Goal: Task Accomplishment & Management: Use online tool/utility

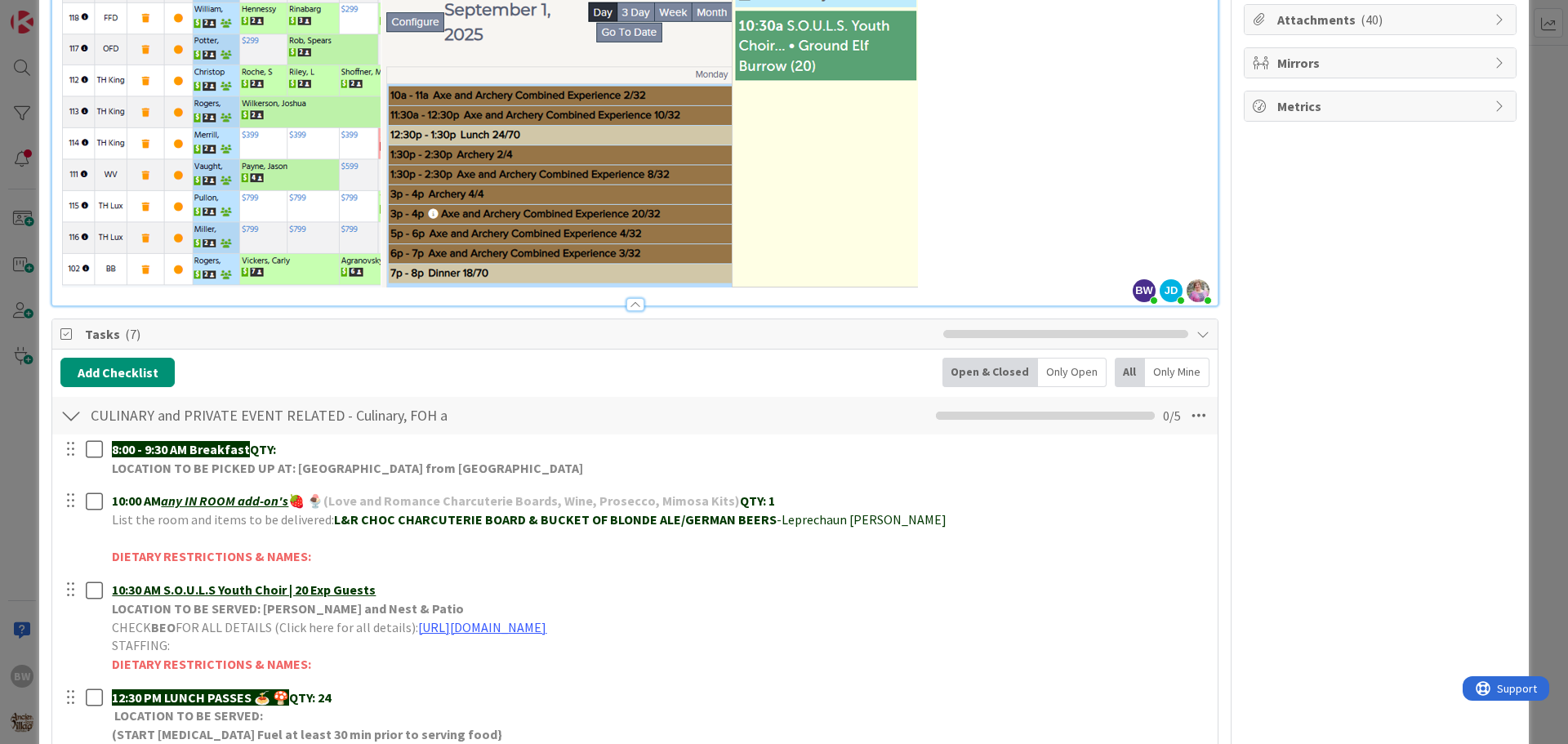
scroll to position [190, 0]
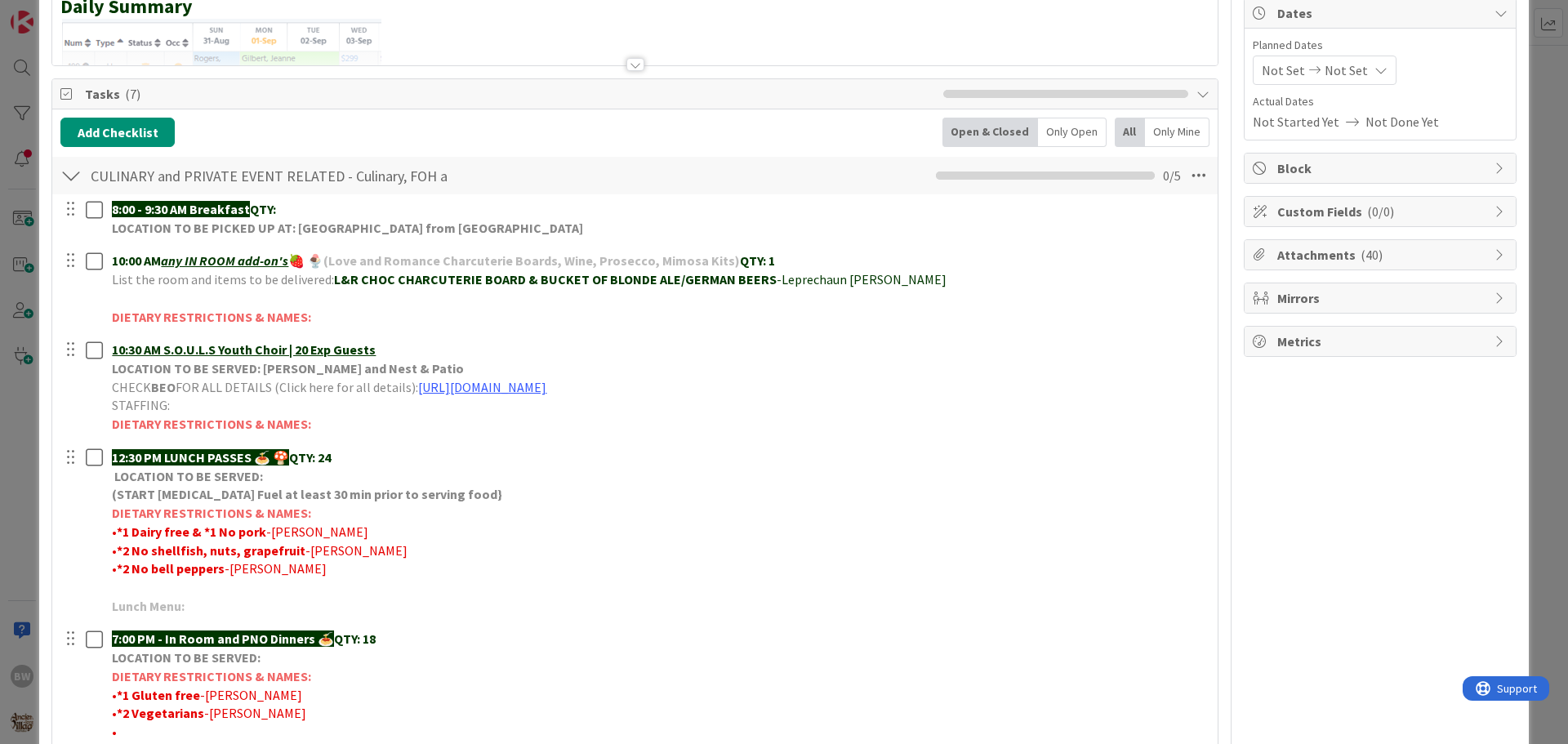
scroll to position [490, 0]
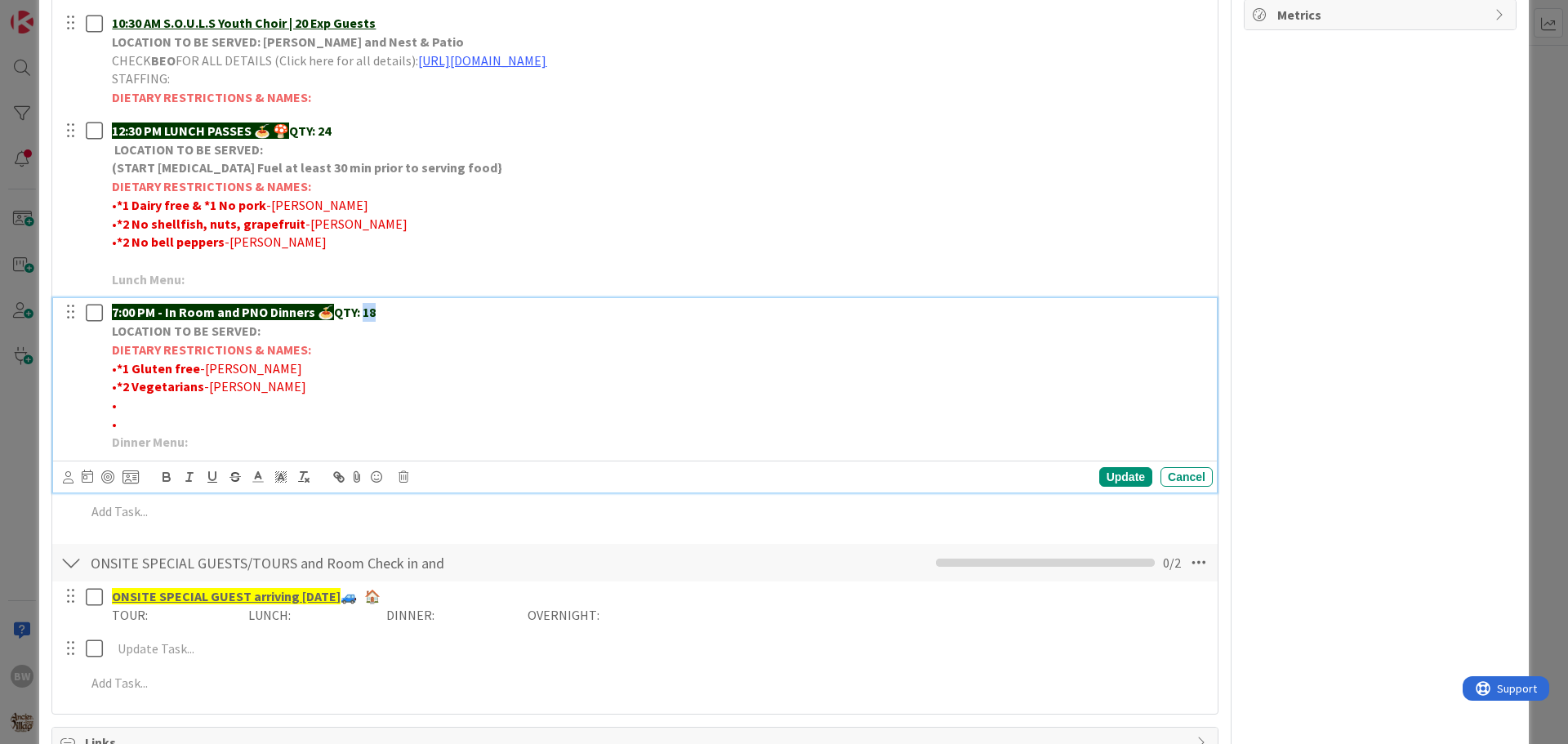
drag, startPoint x: 376, startPoint y: 318, endPoint x: 366, endPoint y: 310, distance: 12.8
click at [366, 310] on strong "QTY: 18" at bounding box center [354, 312] width 41 height 16
click at [1099, 477] on div "Update" at bounding box center [1126, 477] width 53 height 19
